Goal: Information Seeking & Learning: Learn about a topic

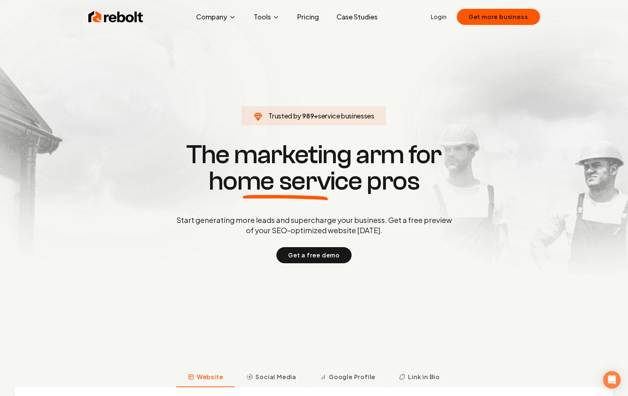
click at [313, 18] on link "Pricing" at bounding box center [308, 17] width 33 height 15
click at [112, 14] on img at bounding box center [115, 17] width 55 height 15
click at [312, 17] on link "Pricing" at bounding box center [308, 17] width 33 height 15
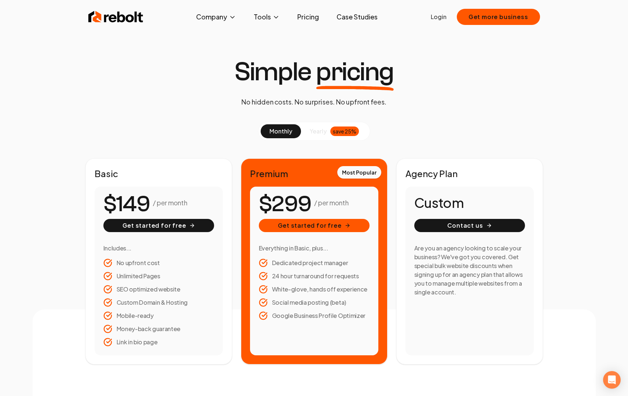
scroll to position [4, 0]
